Goal: Submit feedback/report problem: Submit feedback/report problem

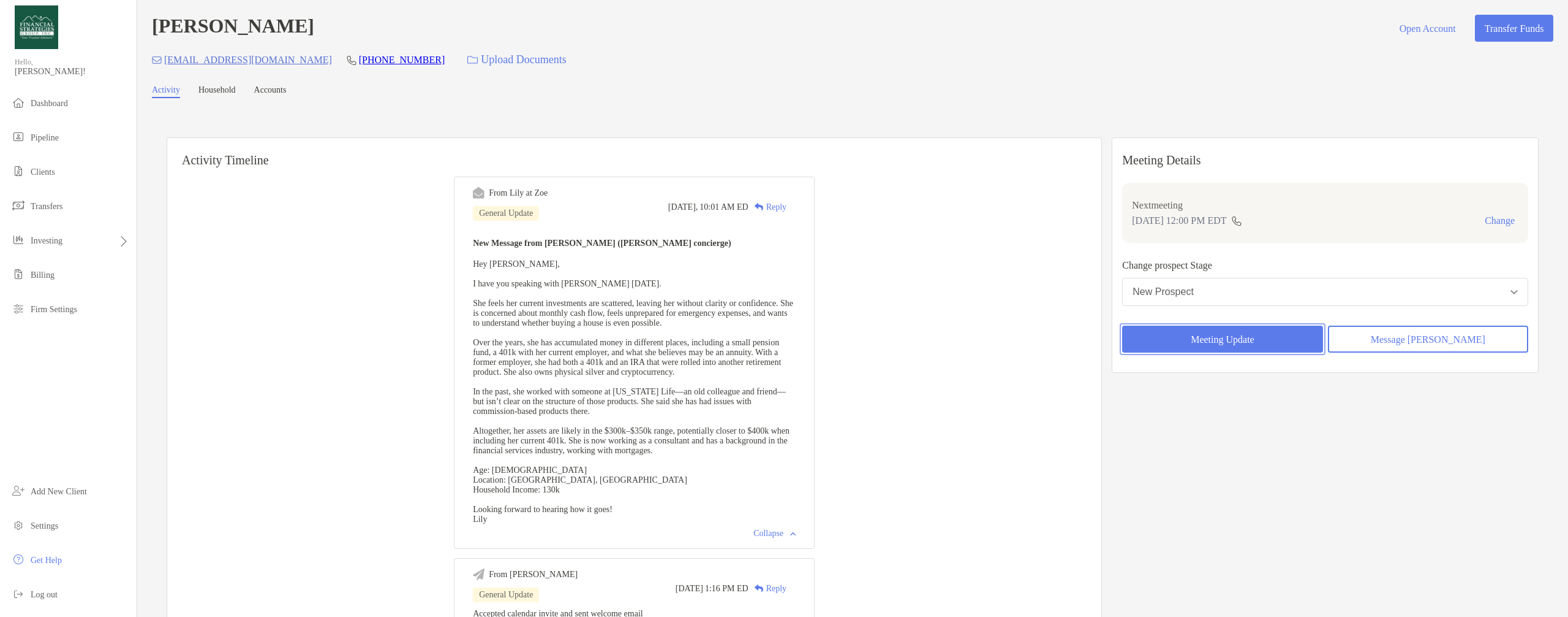
click at [1222, 344] on button "Meeting Update" at bounding box center [1222, 339] width 200 height 27
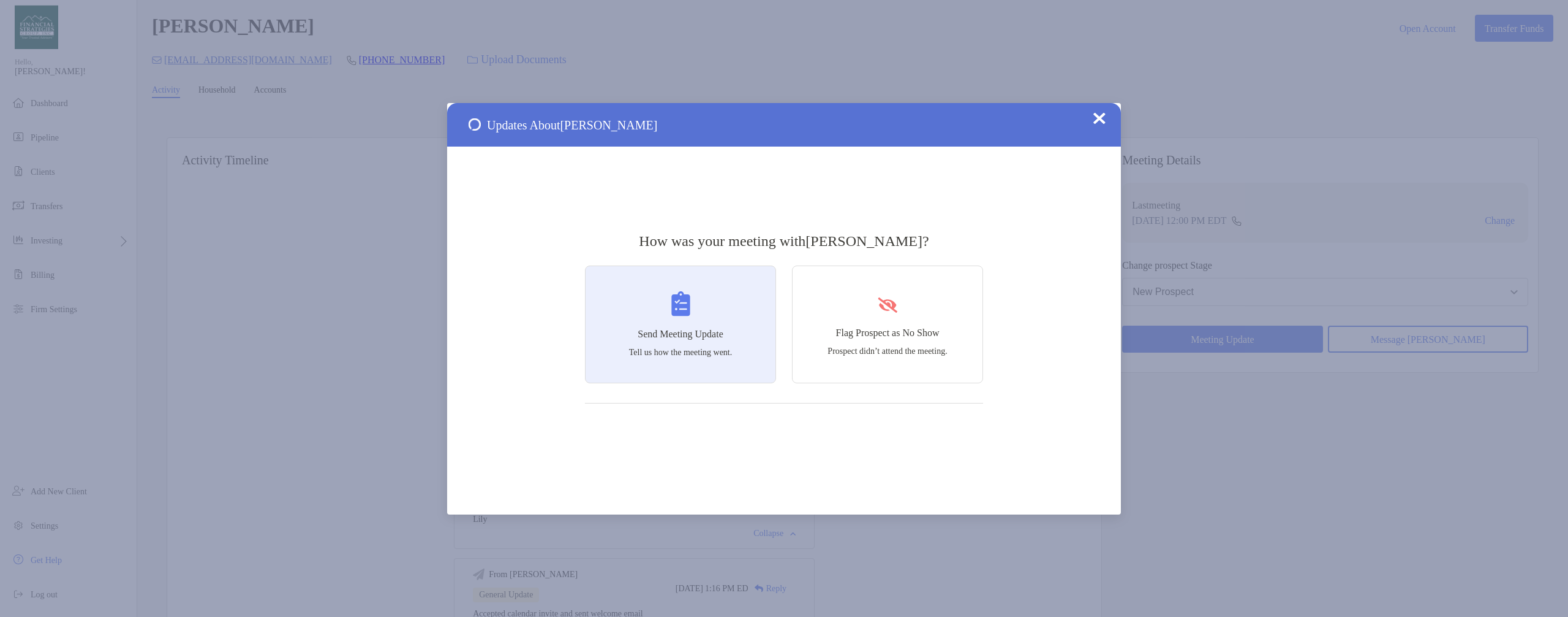
click at [717, 333] on h4 "Send Meeting Update" at bounding box center [681, 334] width 86 height 11
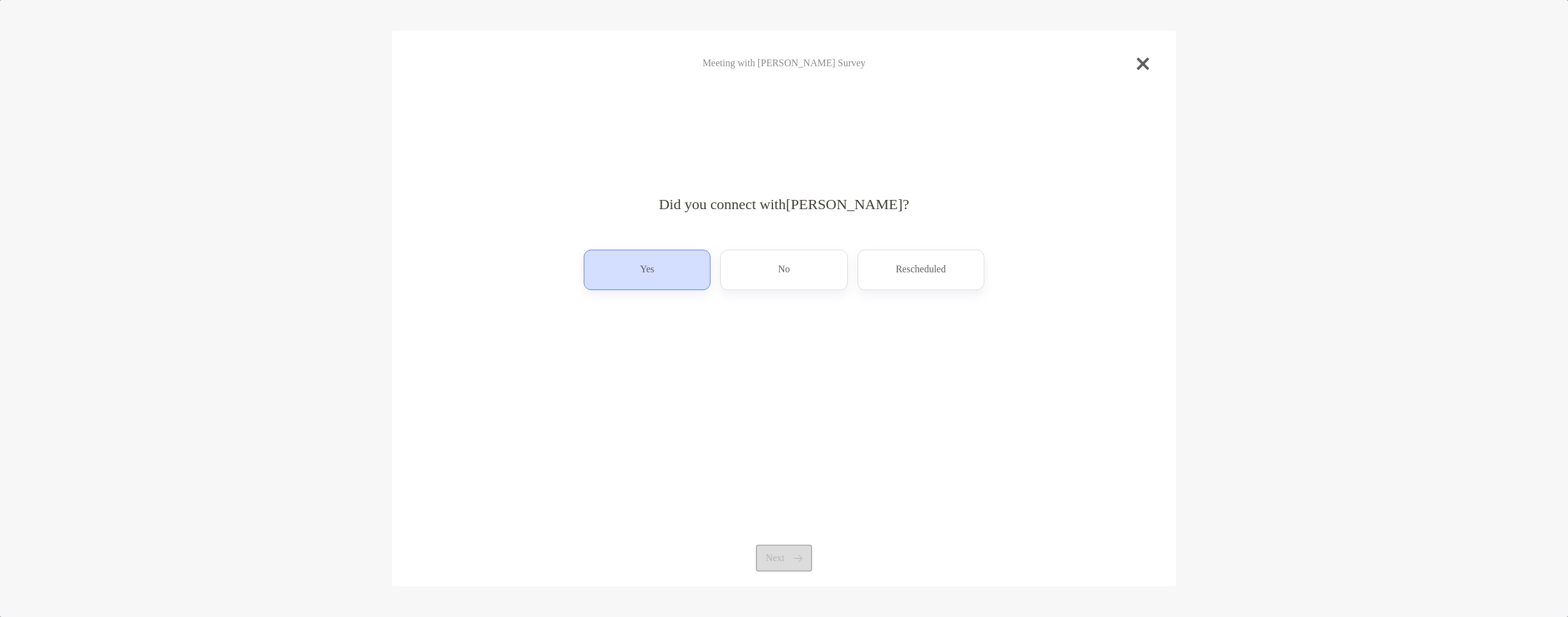
click at [665, 276] on div "Yes" at bounding box center [647, 270] width 127 height 41
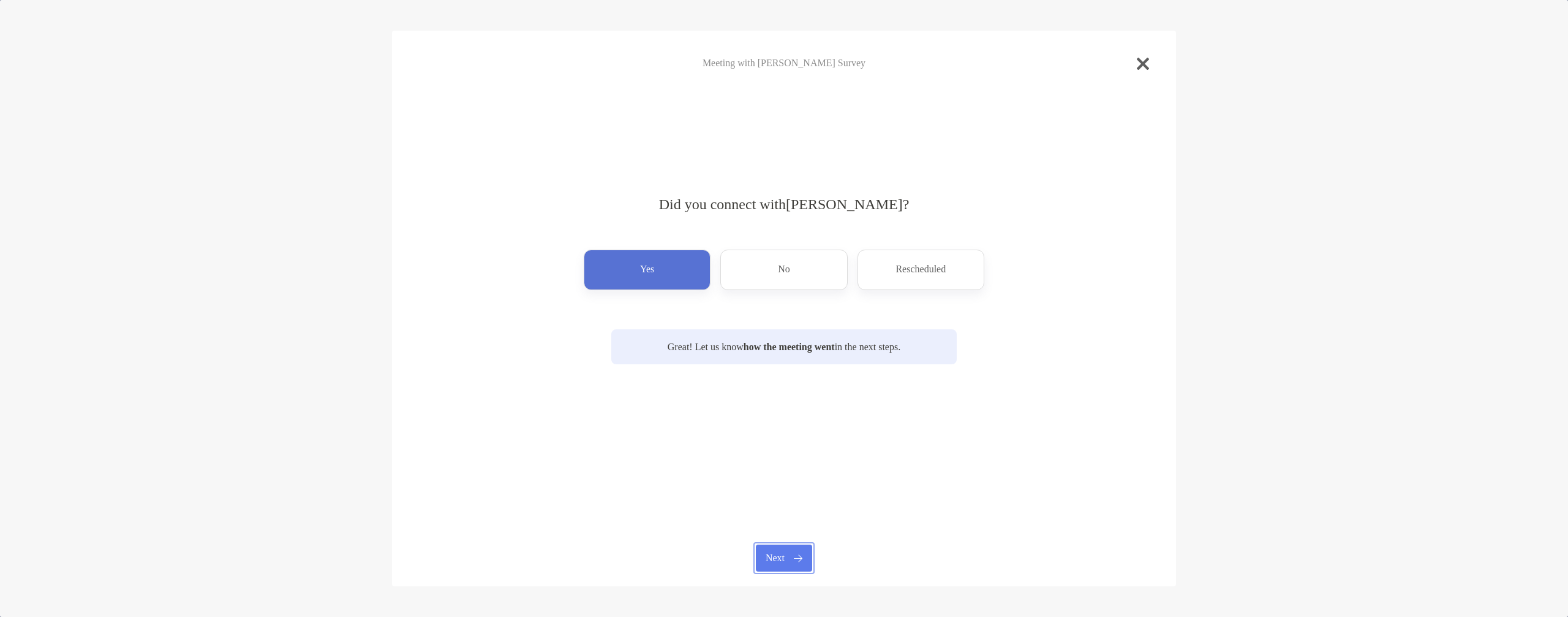
click at [794, 556] on button "Next" at bounding box center [784, 558] width 56 height 27
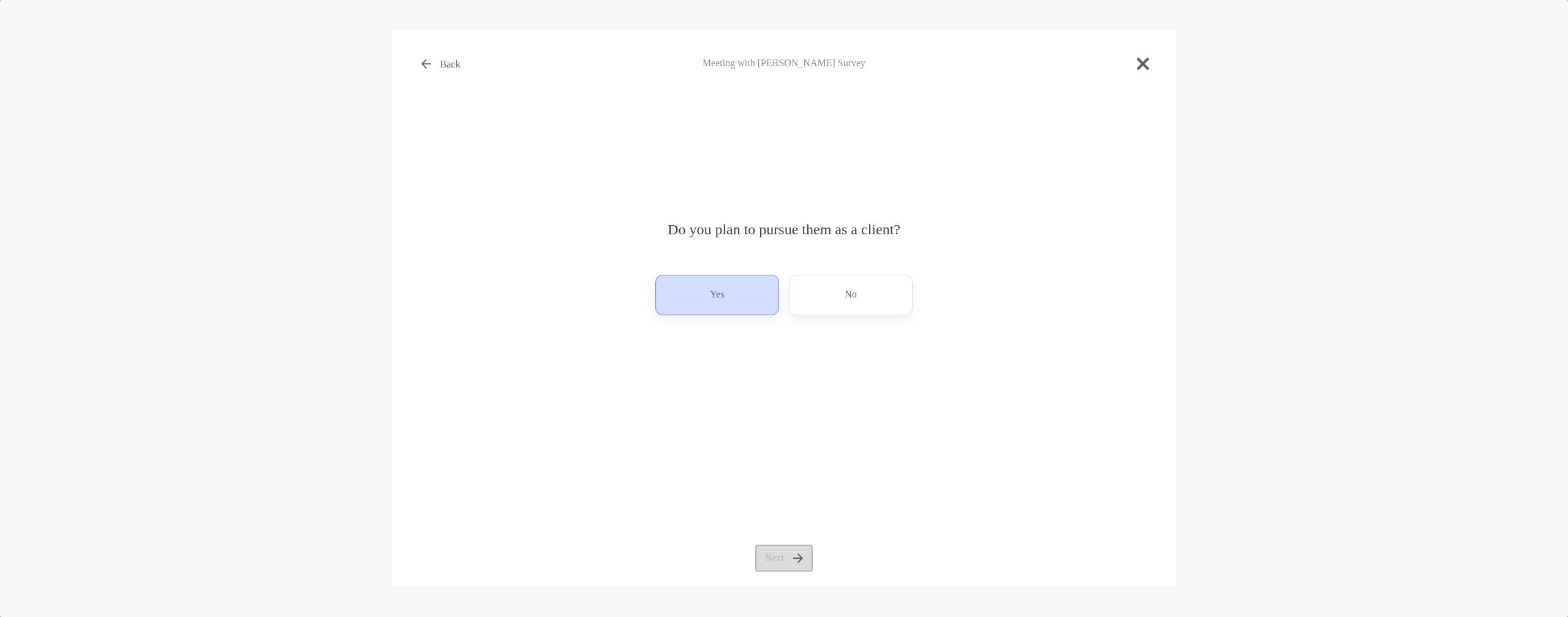
click at [712, 300] on p "Yes" at bounding box center [717, 295] width 14 height 20
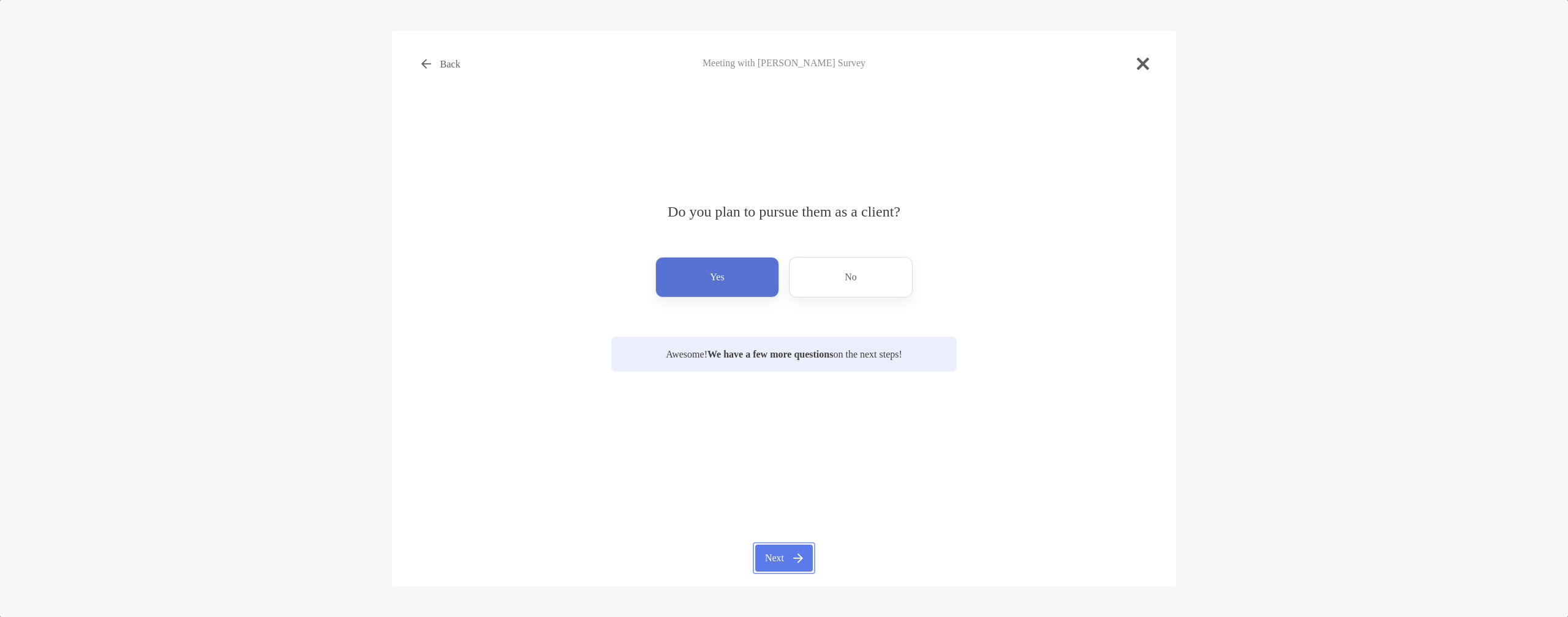
click at [770, 554] on button "Next" at bounding box center [783, 558] width 57 height 27
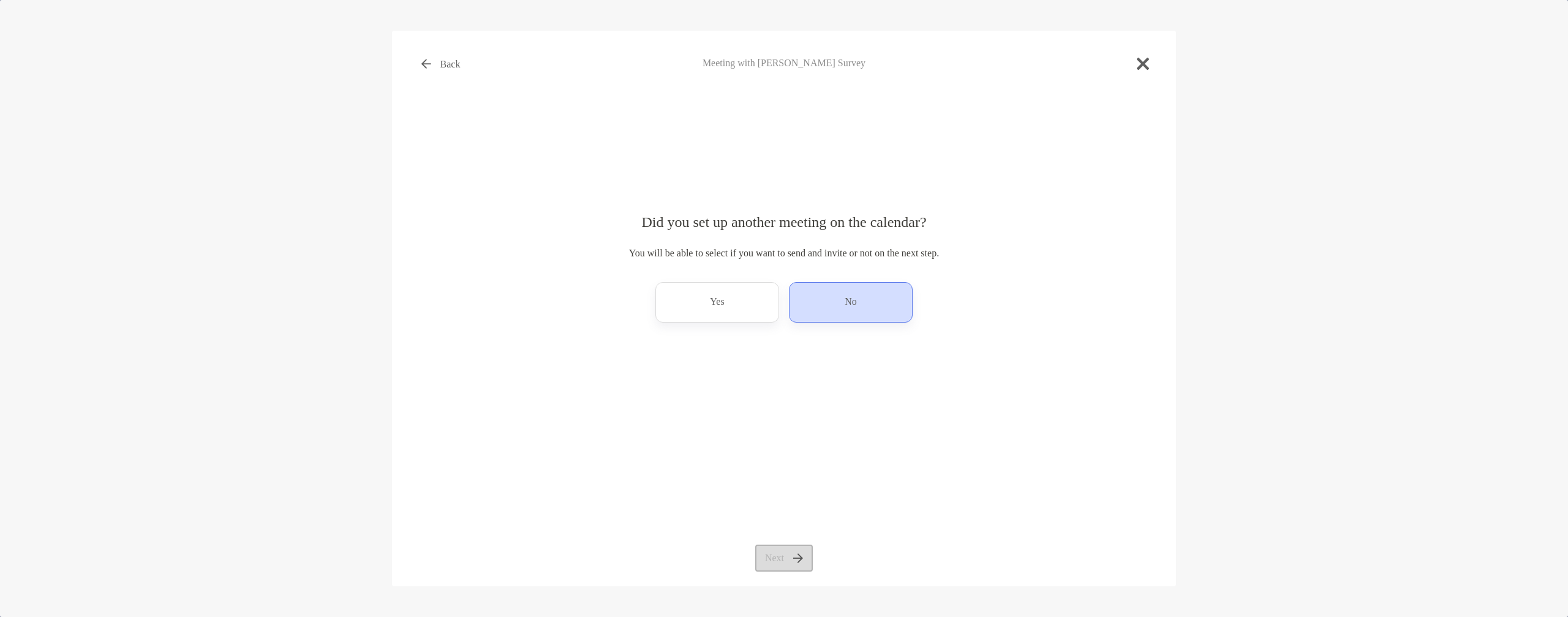
click at [876, 303] on div "No" at bounding box center [850, 302] width 124 height 41
click at [775, 562] on button "Next" at bounding box center [783, 558] width 57 height 27
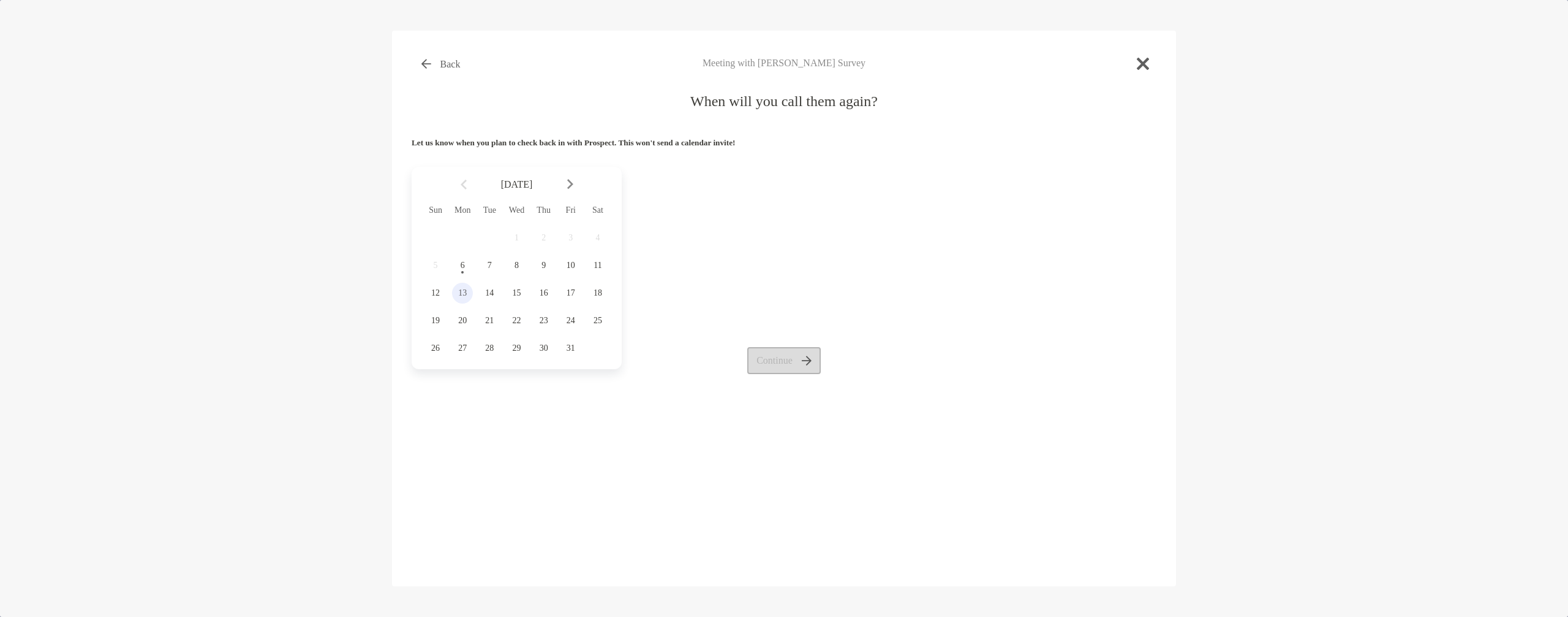
click at [463, 295] on span "13" at bounding box center [463, 293] width 21 height 10
click at [781, 350] on button "Continue" at bounding box center [784, 361] width 74 height 27
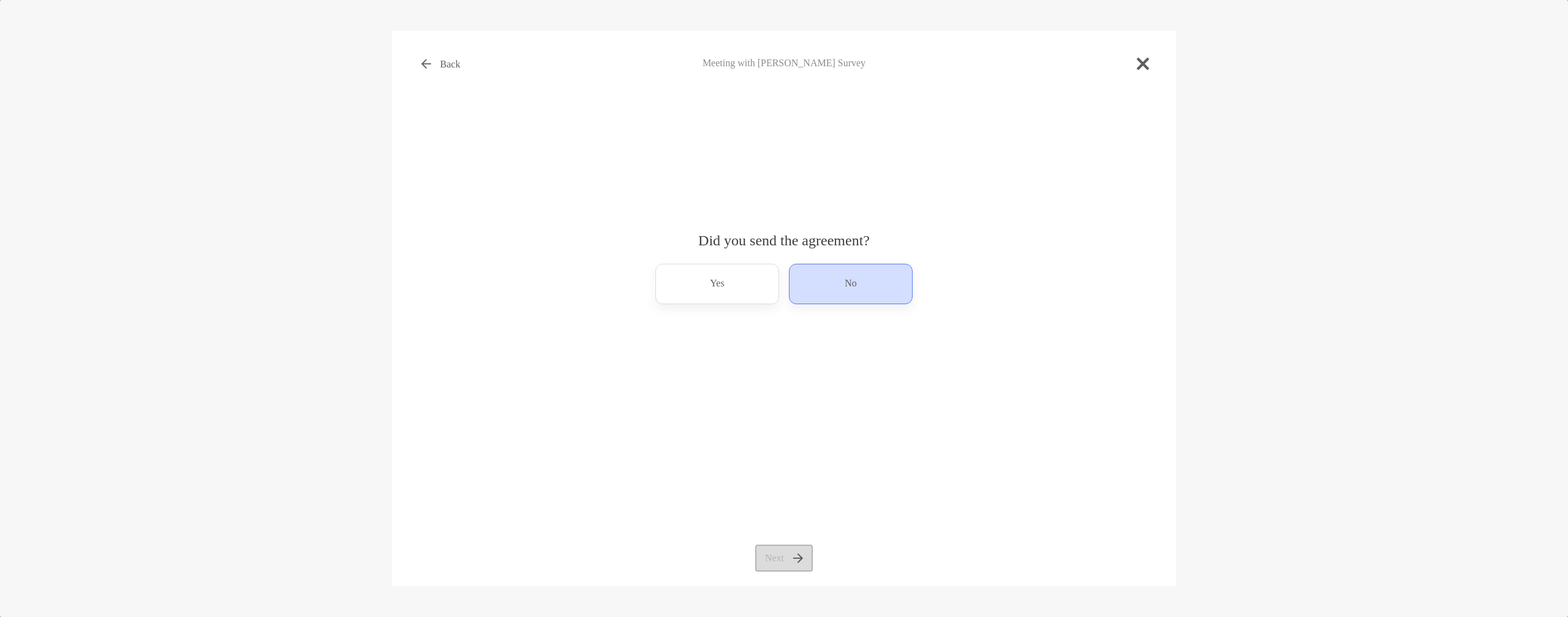
click at [852, 287] on p "No" at bounding box center [850, 283] width 12 height 20
click at [786, 558] on button "Next" at bounding box center [783, 558] width 57 height 27
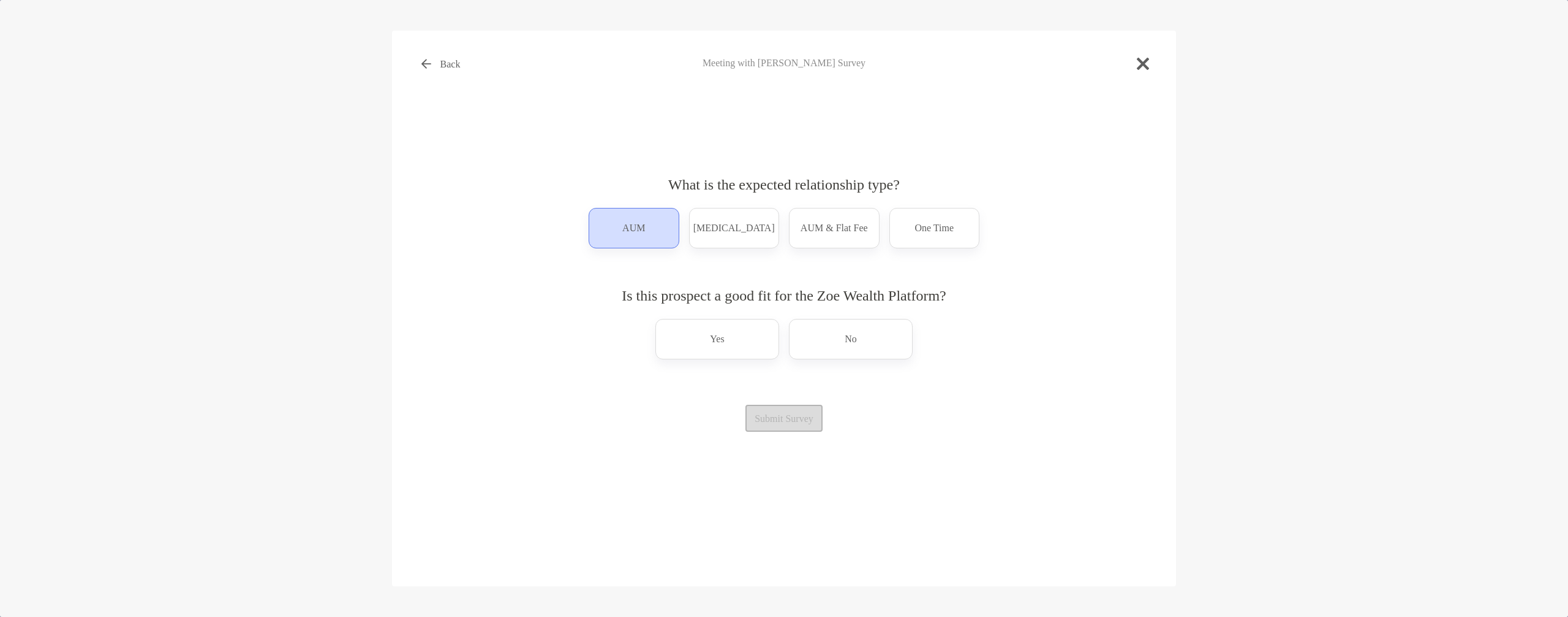
click at [656, 231] on div "AUM" at bounding box center [634, 227] width 91 height 41
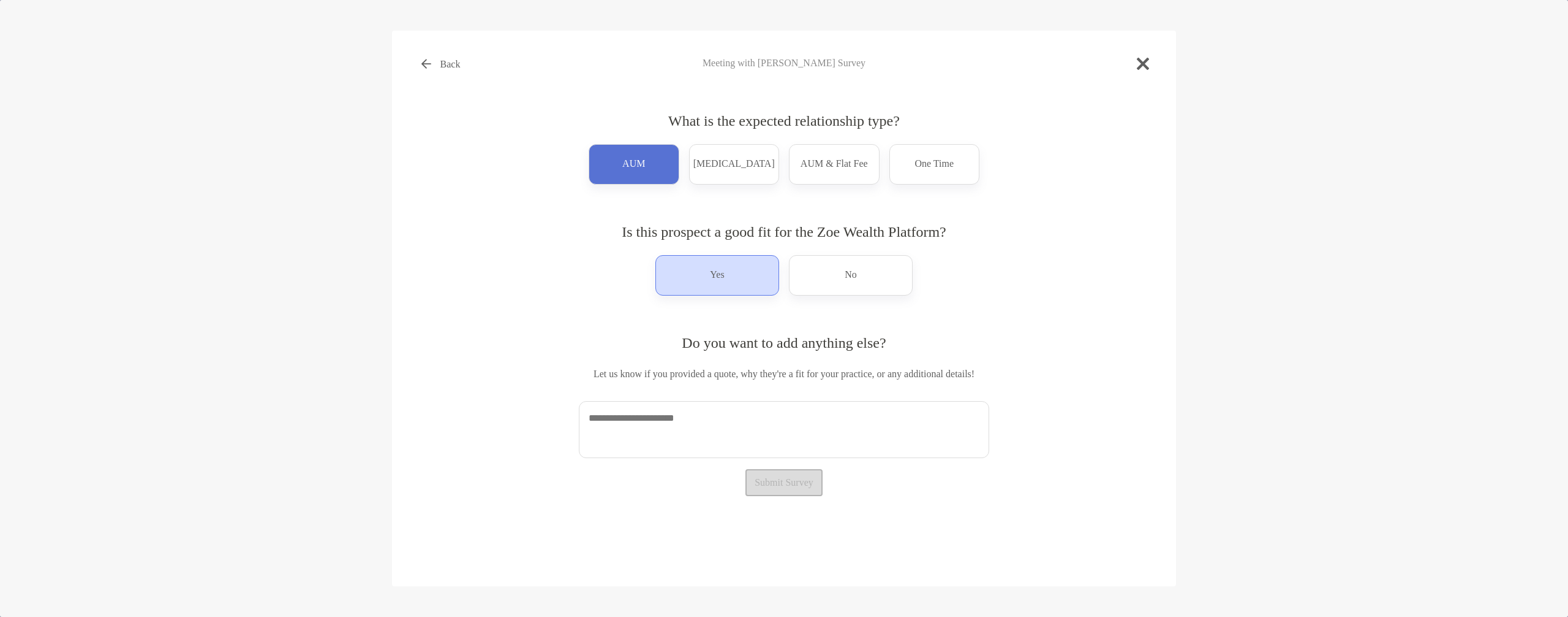
click at [752, 287] on div "Yes" at bounding box center [717, 275] width 124 height 41
click at [749, 432] on textarea at bounding box center [784, 429] width 411 height 57
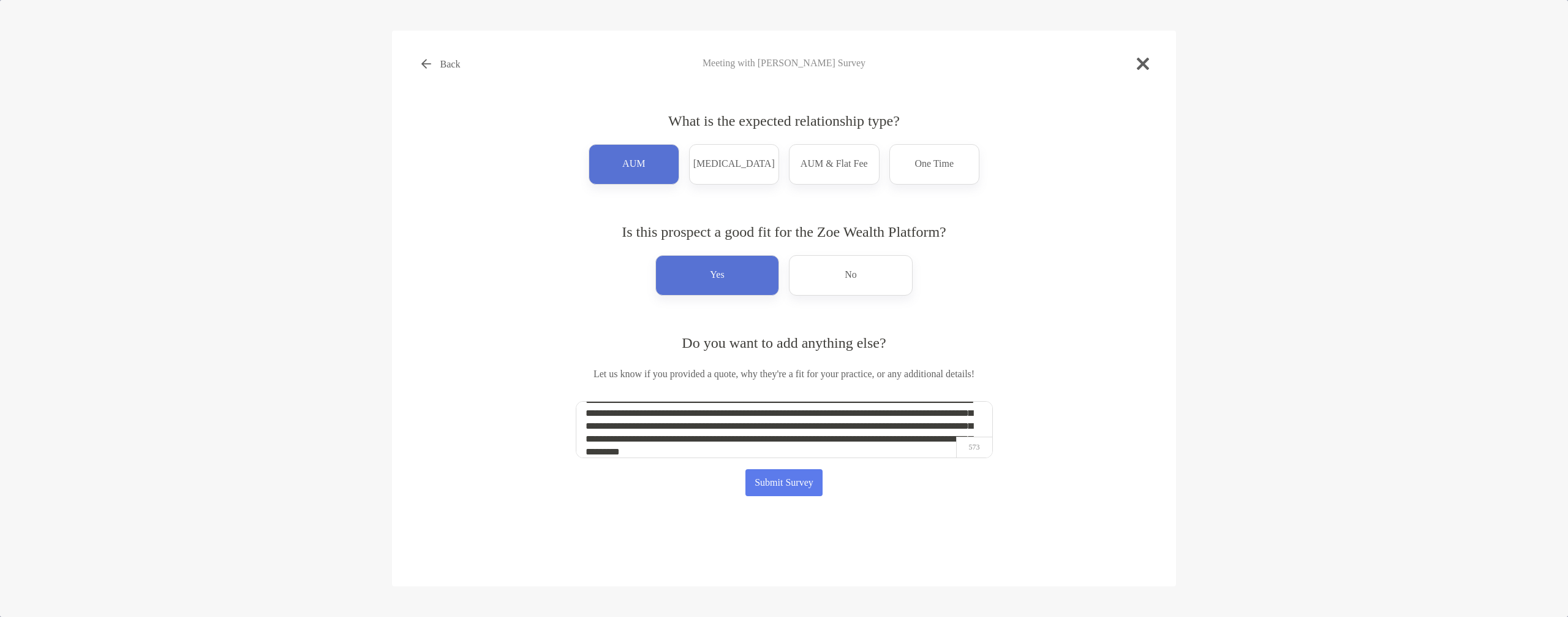
scroll to position [30, 0]
type textarea "**********"
click at [786, 489] on button "Submit Survey" at bounding box center [785, 483] width 78 height 27
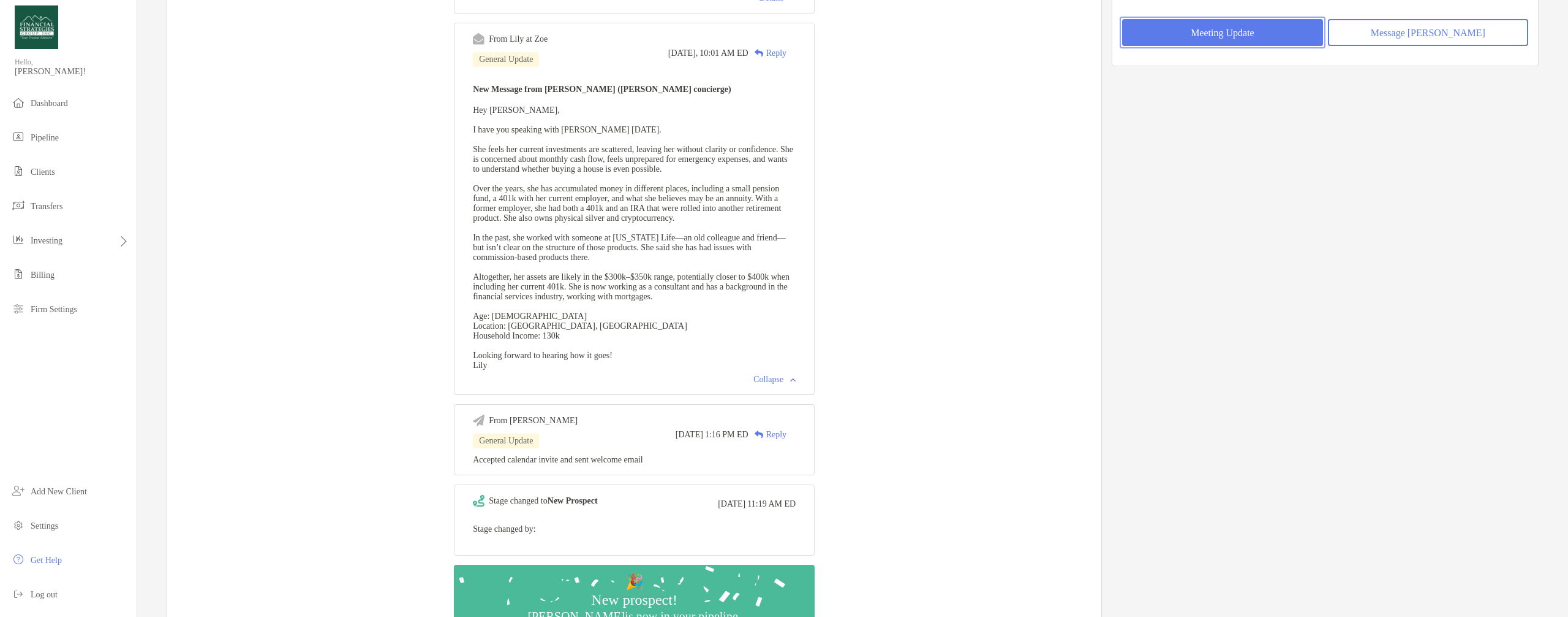
scroll to position [0, 0]
